Goal: Task Accomplishment & Management: Complete application form

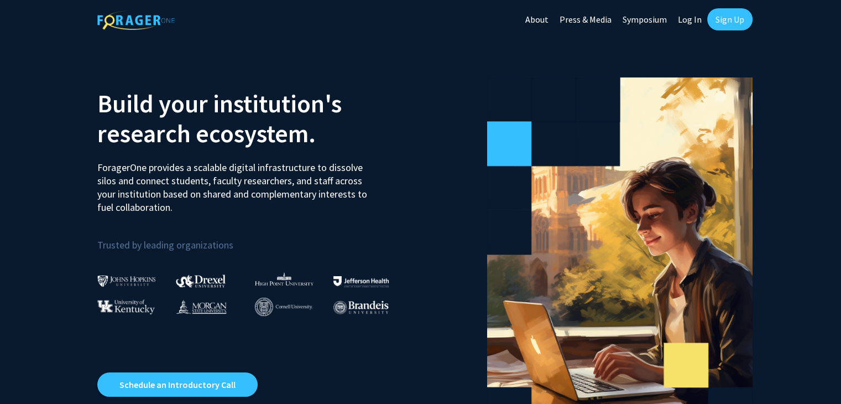
click at [731, 18] on link "Sign Up" at bounding box center [729, 19] width 45 height 22
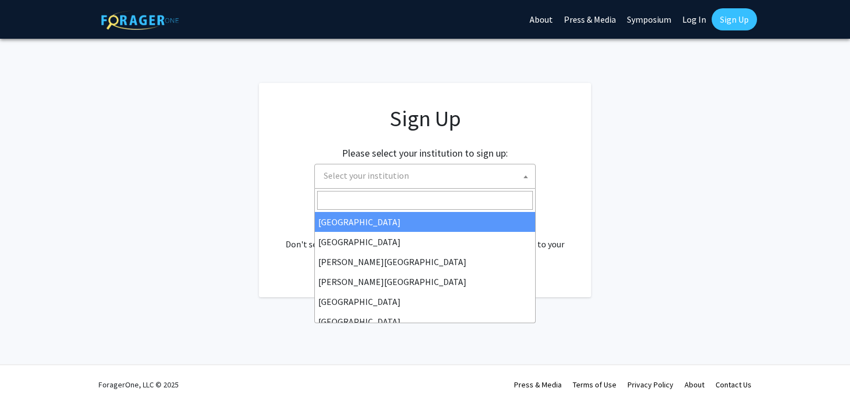
click at [485, 171] on span "Select your institution" at bounding box center [427, 175] width 216 height 23
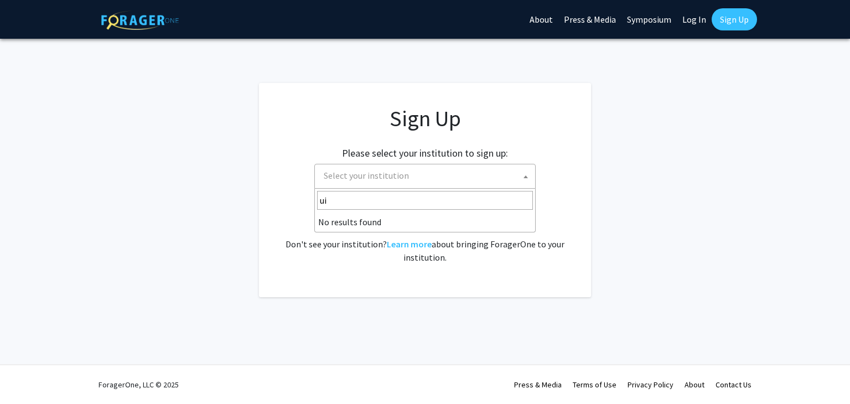
type input "u"
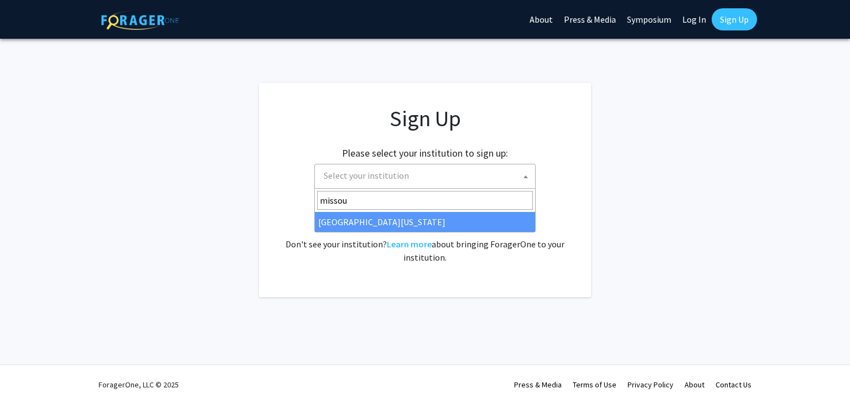
type input "missou"
select select "33"
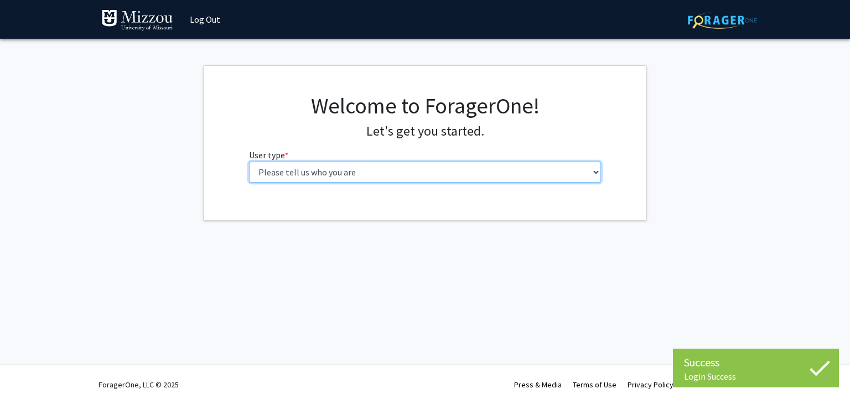
click at [457, 171] on select "Please tell us who you are Undergraduate Student Master's Student Doctoral Cand…" at bounding box center [425, 172] width 352 height 21
select select "5: faculty"
click at [249, 162] on select "Please tell us who you are Undergraduate Student Master's Student Doctoral Cand…" at bounding box center [425, 172] width 352 height 21
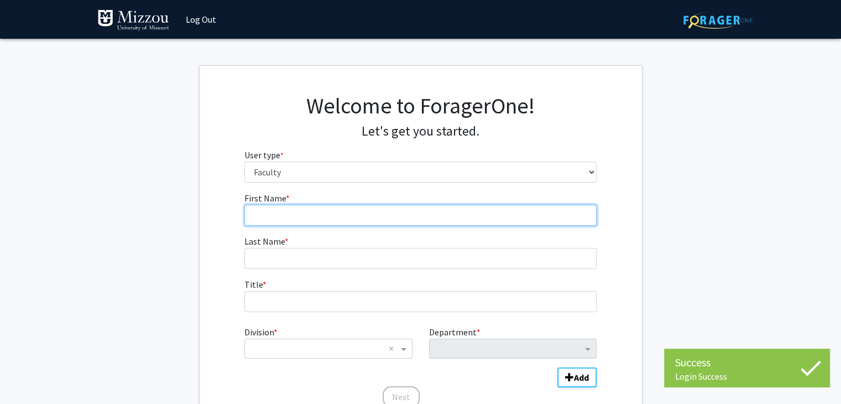
click at [427, 215] on input "First Name * required" at bounding box center [420, 215] width 352 height 21
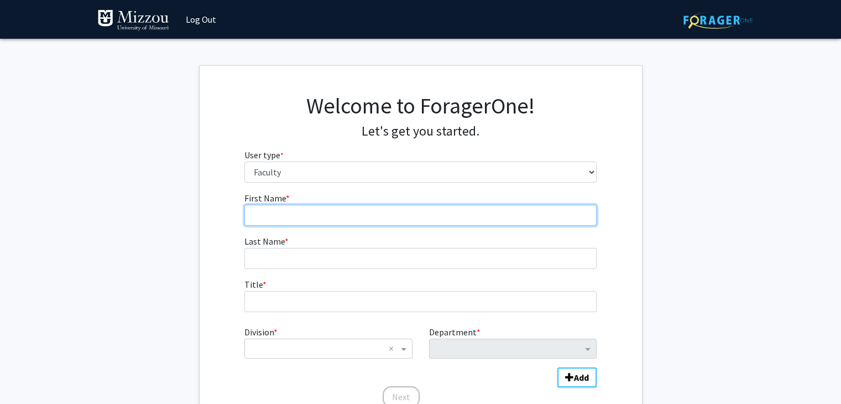
type input "Caroline"
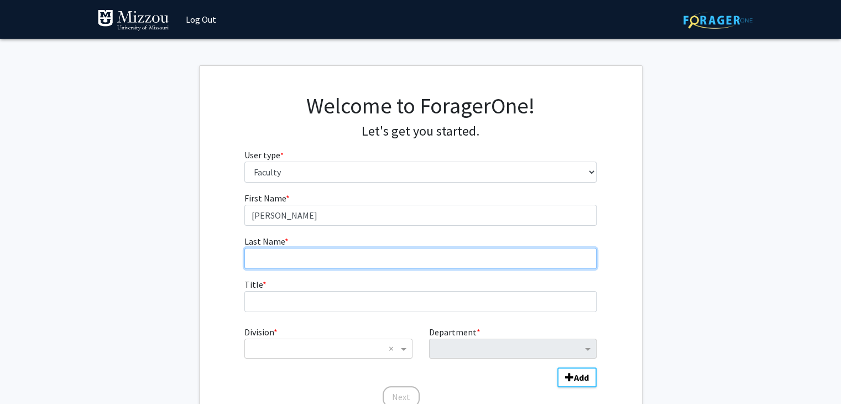
type input "Kopot"
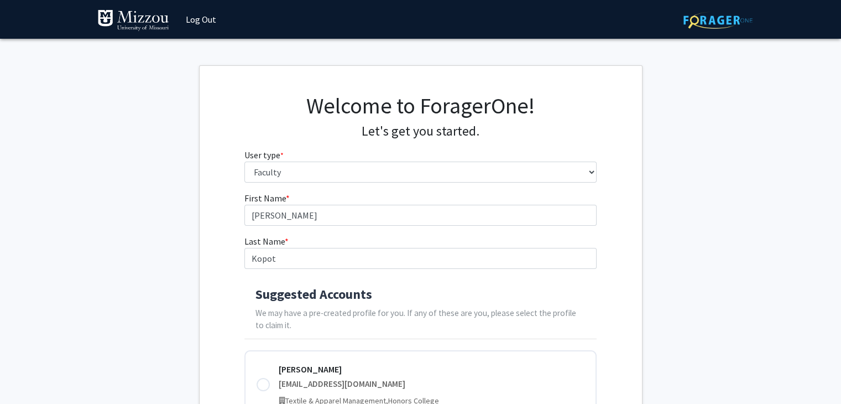
click at [362, 298] on h4 "Suggested Accounts" at bounding box center [421, 295] width 330 height 16
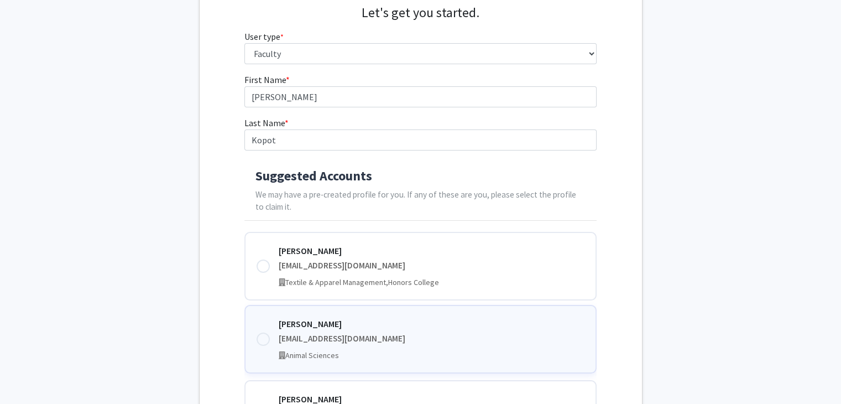
scroll to position [166, 0]
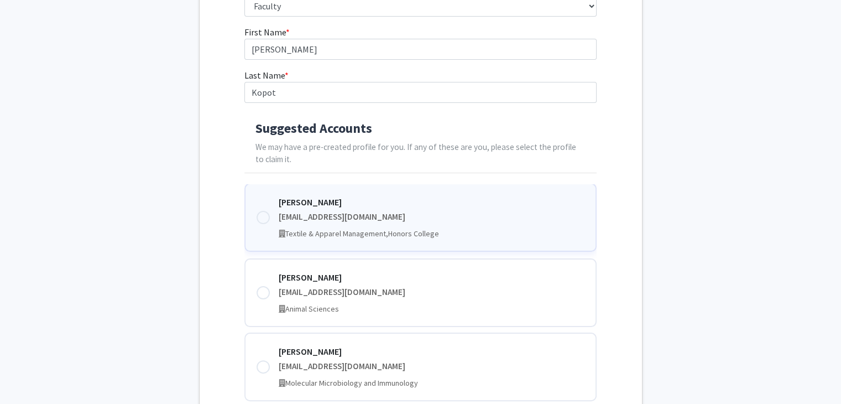
click at [261, 221] on div at bounding box center [263, 217] width 13 height 13
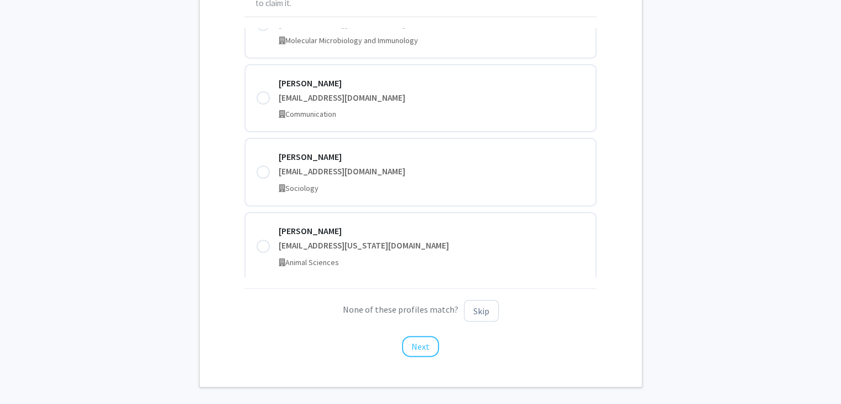
scroll to position [332, 0]
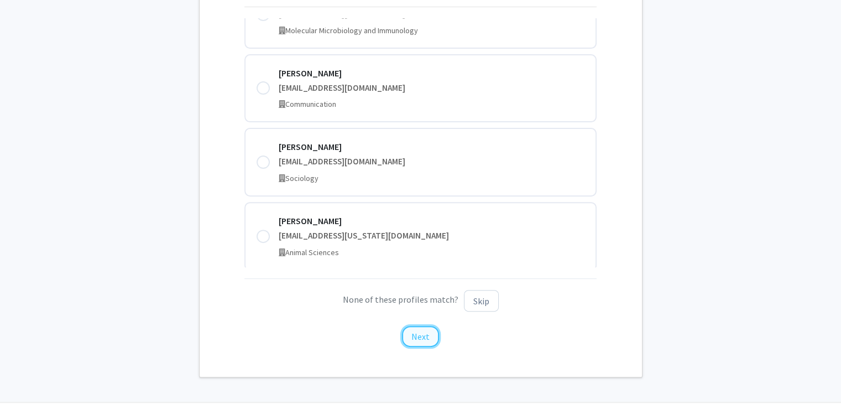
click at [425, 336] on button "Next" at bounding box center [420, 336] width 37 height 21
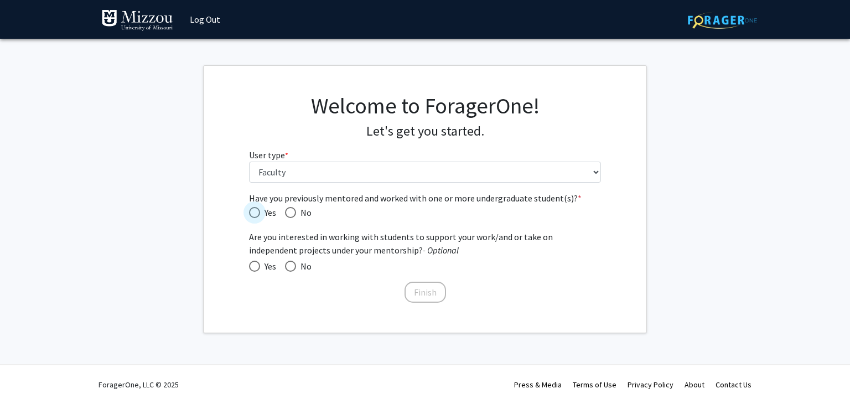
click at [254, 215] on span "Have you previously mentored and worked with one or more undergraduate student(…" at bounding box center [254, 212] width 11 height 11
click at [254, 215] on input "Yes" at bounding box center [254, 212] width 11 height 11
radio input "true"
click at [252, 264] on span at bounding box center [254, 266] width 11 height 11
click at [252, 264] on input "Yes" at bounding box center [254, 266] width 11 height 11
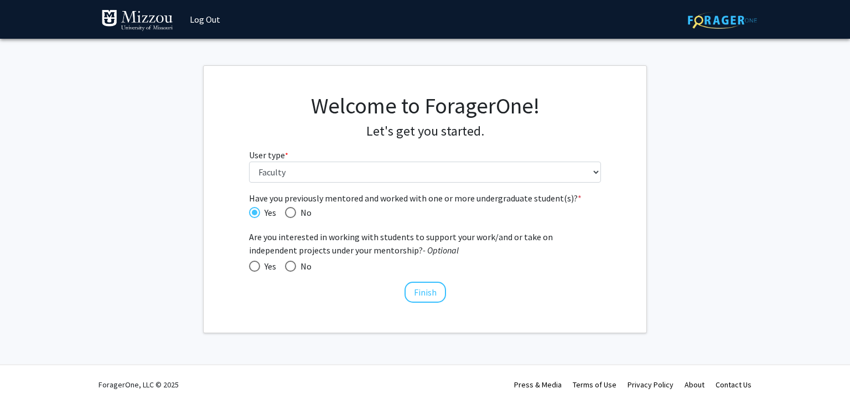
radio input "true"
click at [424, 290] on button "Finish" at bounding box center [424, 292] width 41 height 21
